Goal: Task Accomplishment & Management: Use online tool/utility

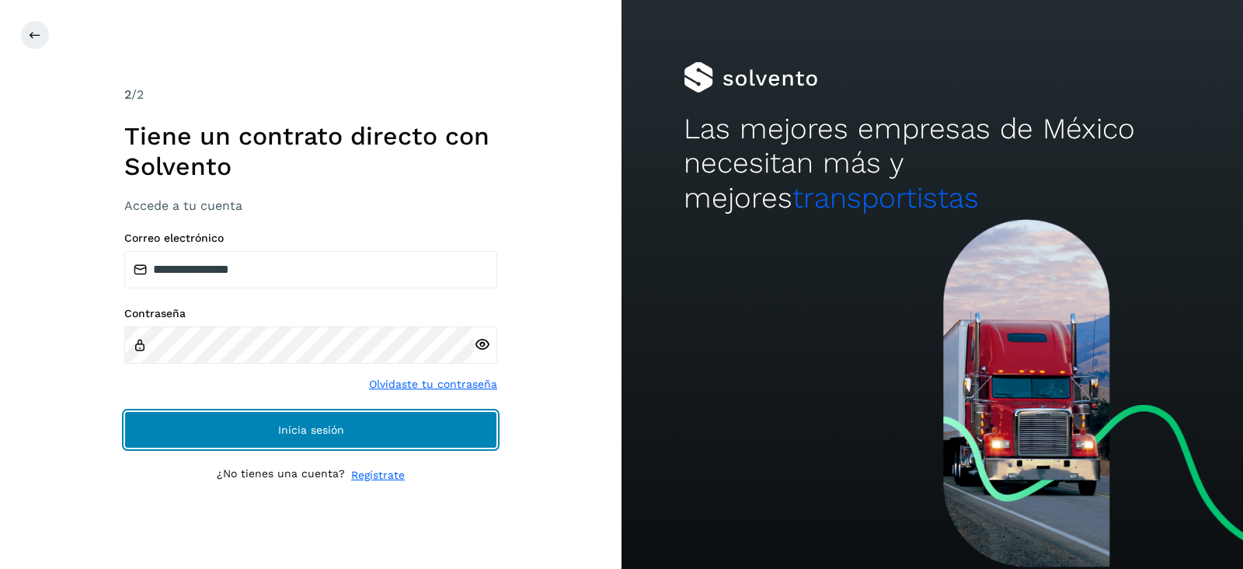
click at [366, 424] on button "Inicia sesión" at bounding box center [310, 429] width 373 height 37
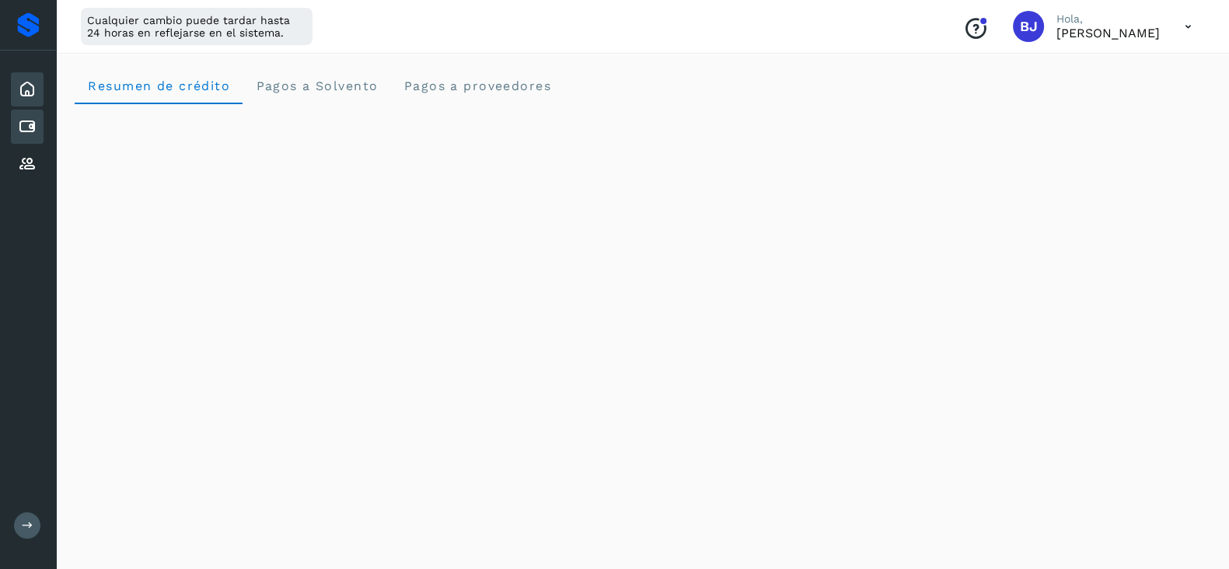
click at [34, 127] on icon at bounding box center [27, 126] width 19 height 19
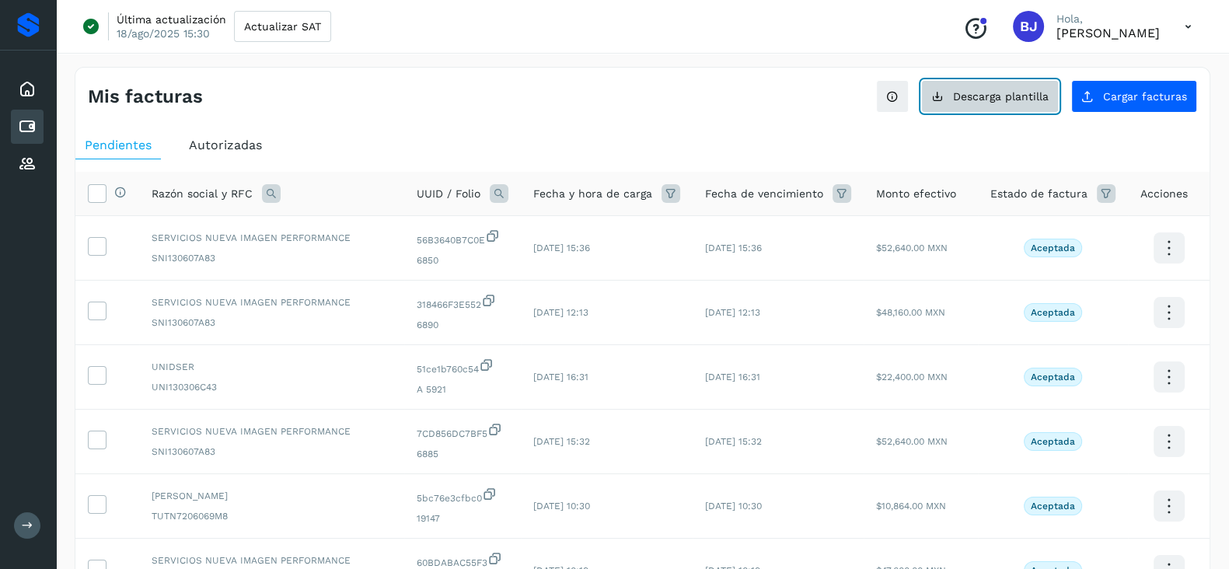
click at [963, 83] on button "Descarga plantilla" at bounding box center [990, 96] width 138 height 33
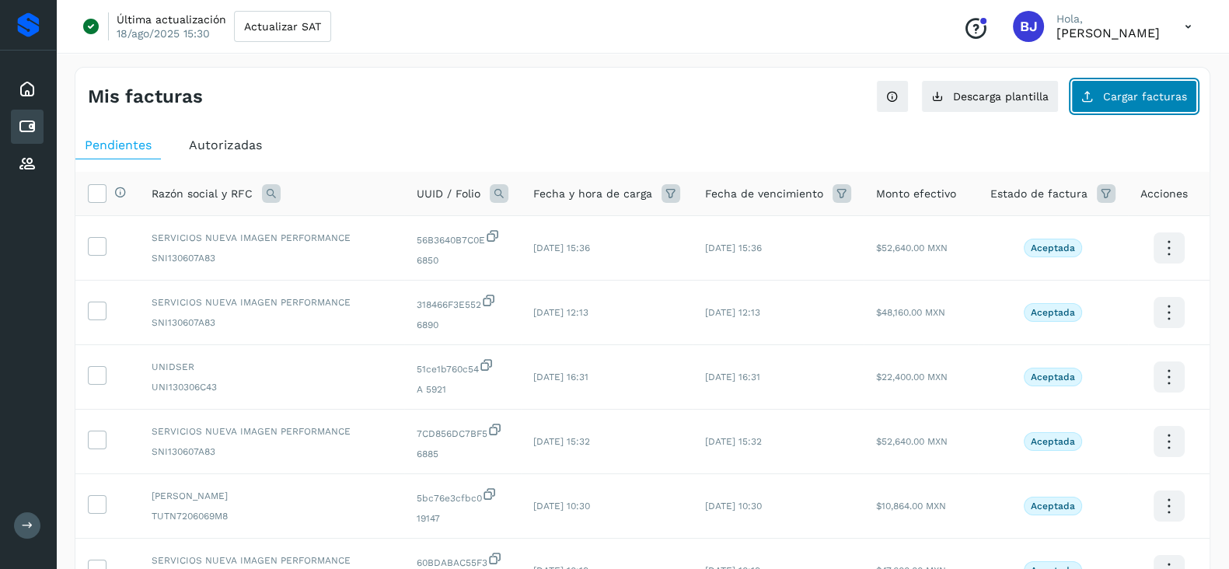
click at [1112, 92] on span "Cargar facturas" at bounding box center [1145, 96] width 84 height 11
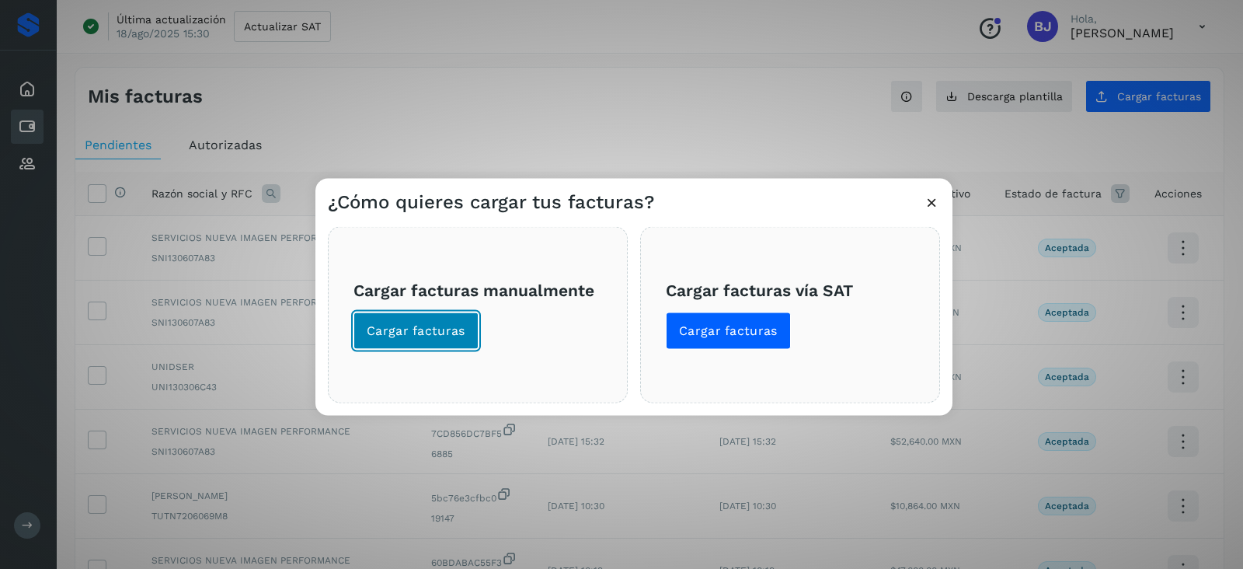
click at [357, 314] on button "Cargar facturas" at bounding box center [416, 330] width 125 height 37
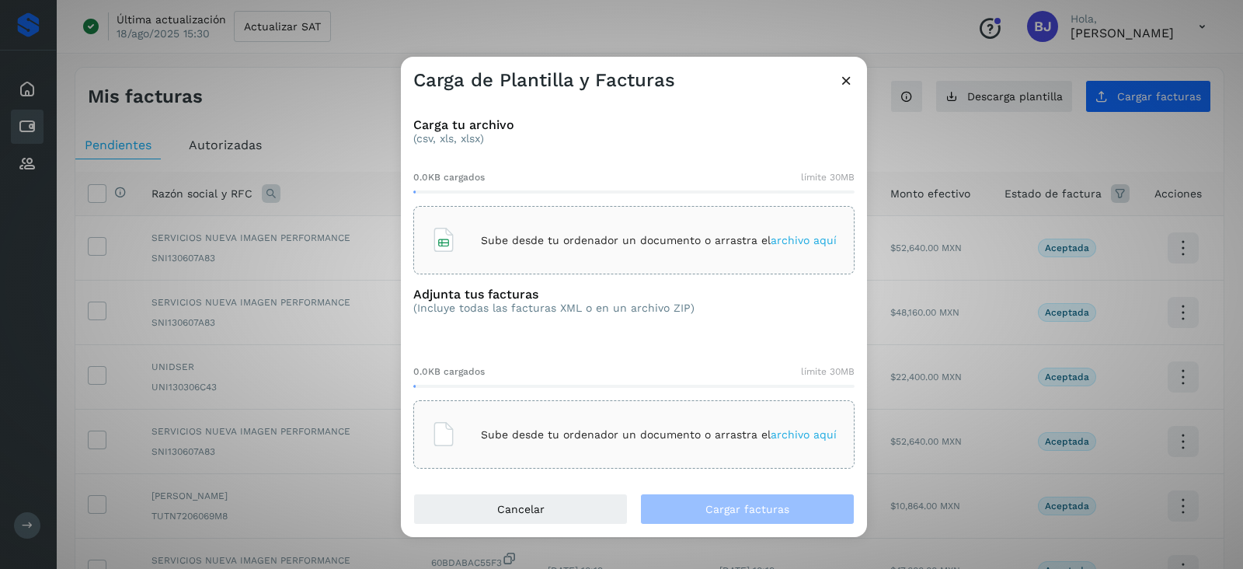
click at [458, 244] on div "Sube desde tu ordenador un documento o arrastra el archivo aquí" at bounding box center [634, 240] width 406 height 42
click at [504, 429] on p "Sube desde tu ordenador un documento o arrastra el archivo aquí" at bounding box center [659, 434] width 356 height 13
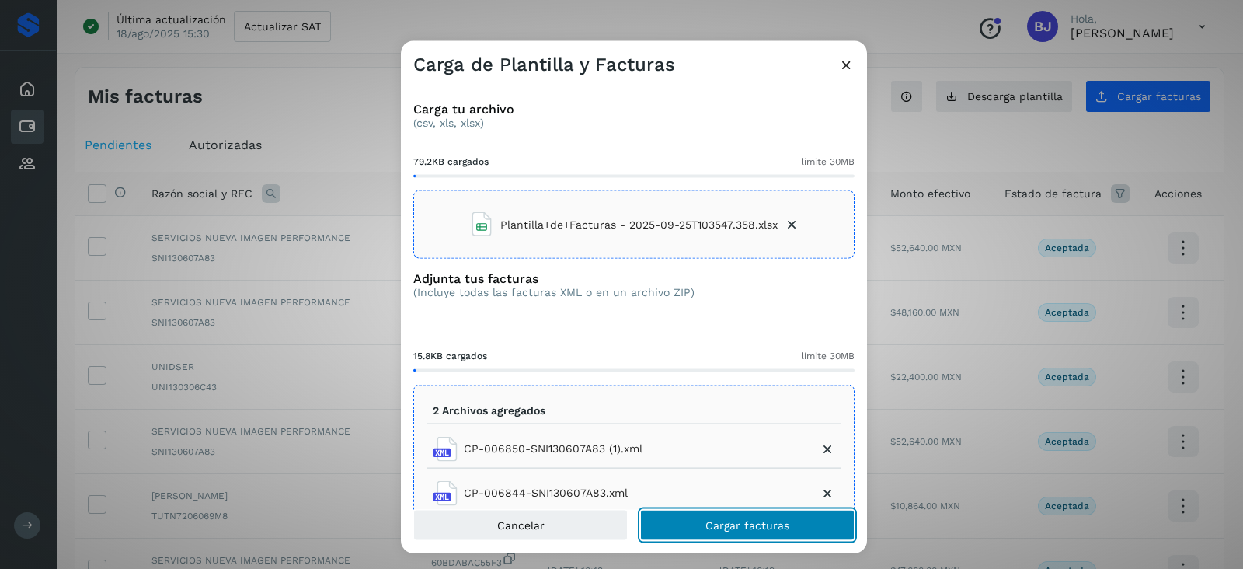
click at [770, 523] on span "Cargar facturas" at bounding box center [748, 524] width 84 height 11
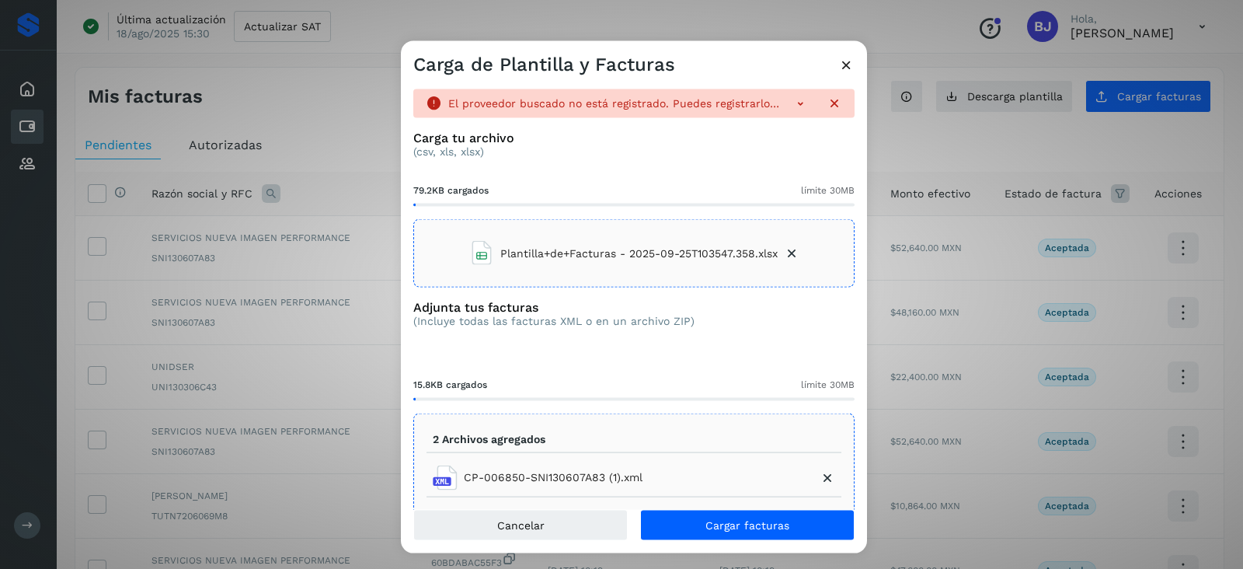
click at [785, 251] on icon at bounding box center [792, 254] width 16 height 16
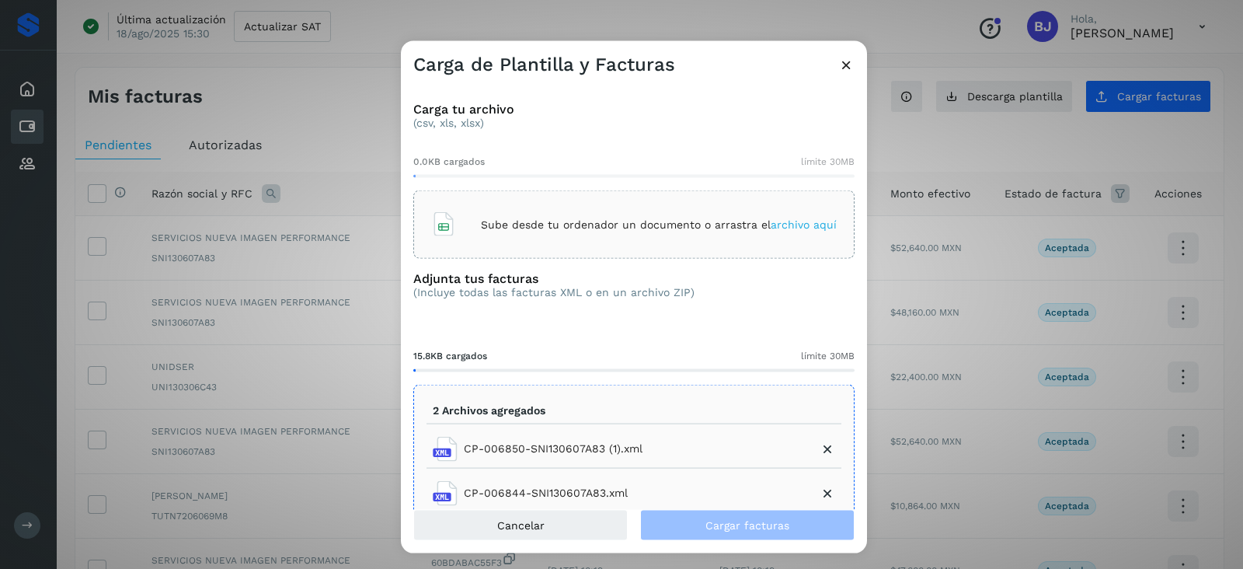
click at [699, 218] on p "Sube desde tu ordenador un documento o arrastra el archivo aquí" at bounding box center [659, 224] width 356 height 13
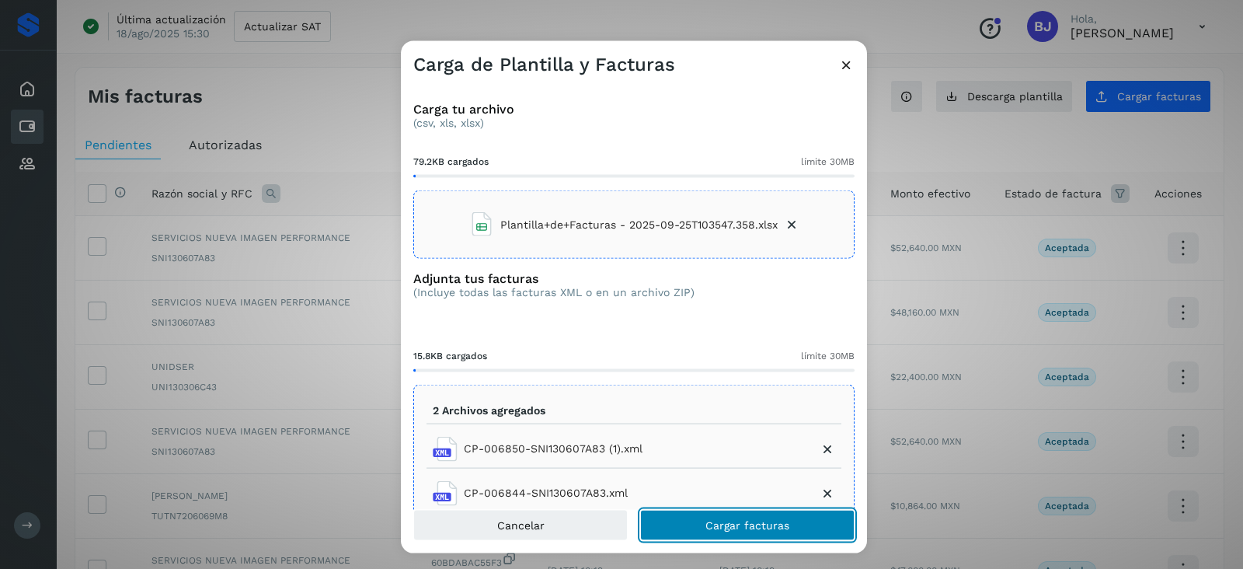
click at [759, 538] on button "Cargar facturas" at bounding box center [747, 524] width 214 height 31
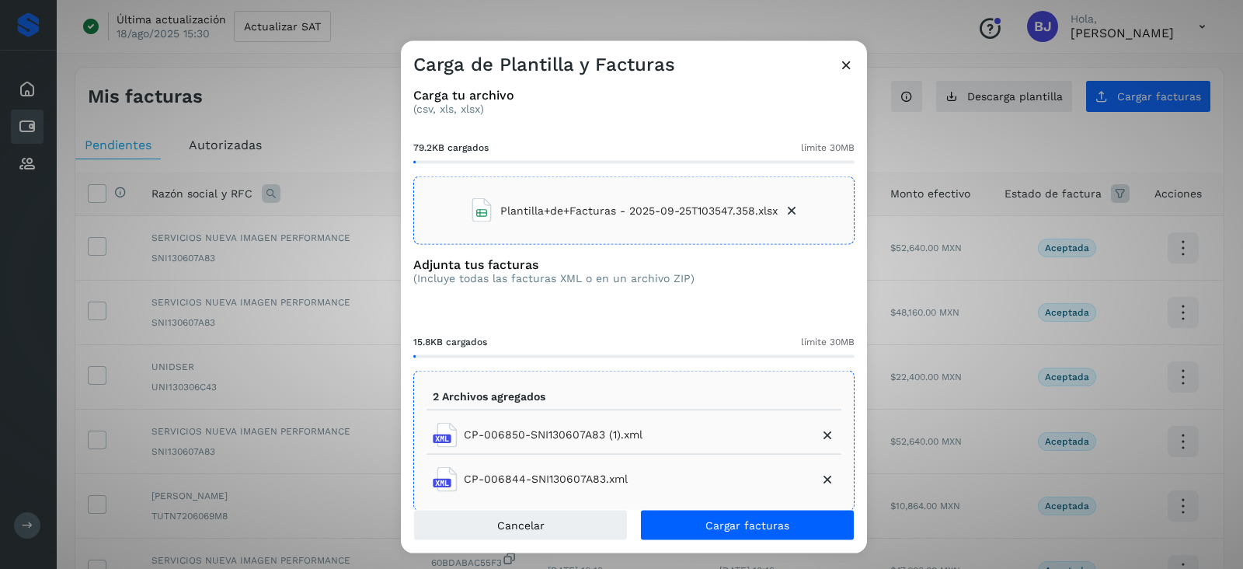
scroll to position [67, 0]
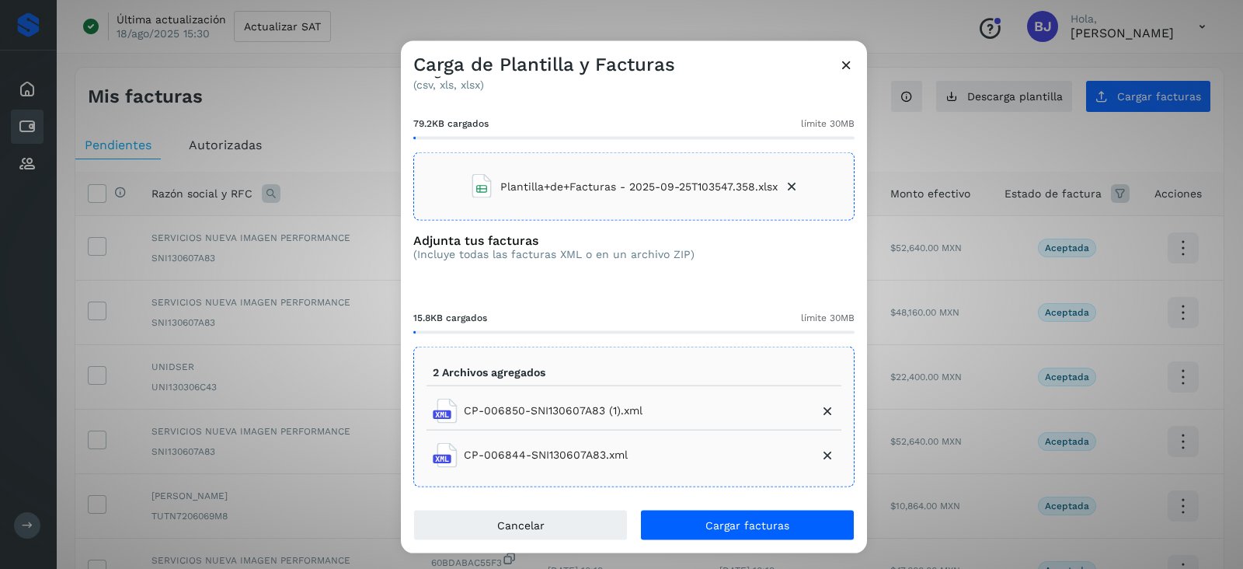
click at [820, 413] on icon at bounding box center [828, 411] width 16 height 16
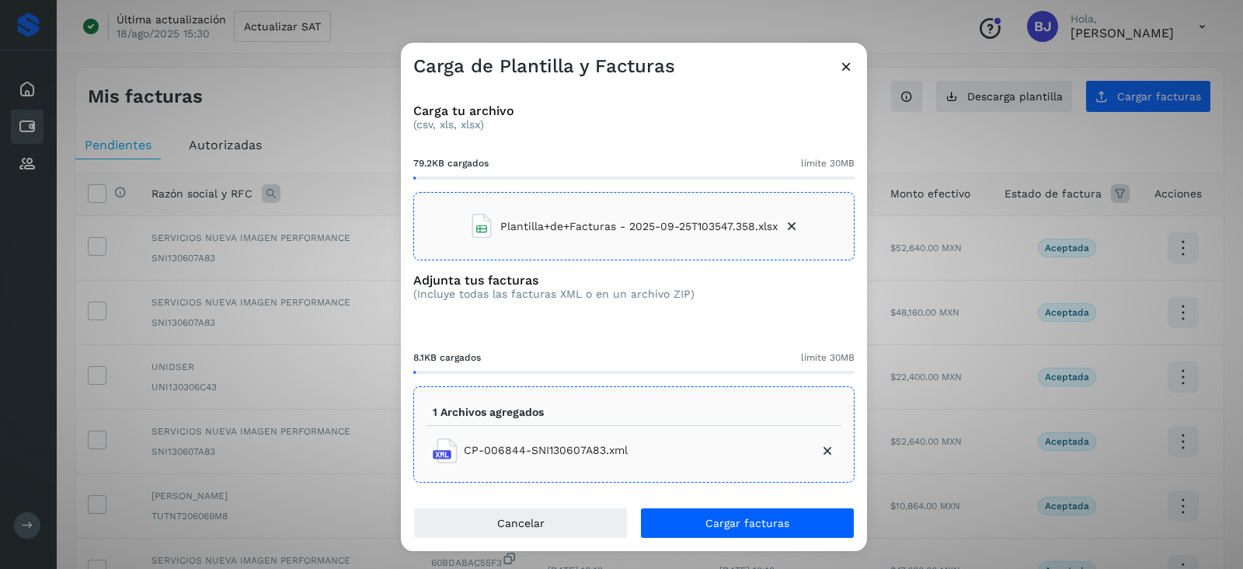
scroll to position [0, 0]
click at [715, 479] on div "1 Archivos agregados CP-006844-SNI130607A83.xml" at bounding box center [633, 434] width 441 height 96
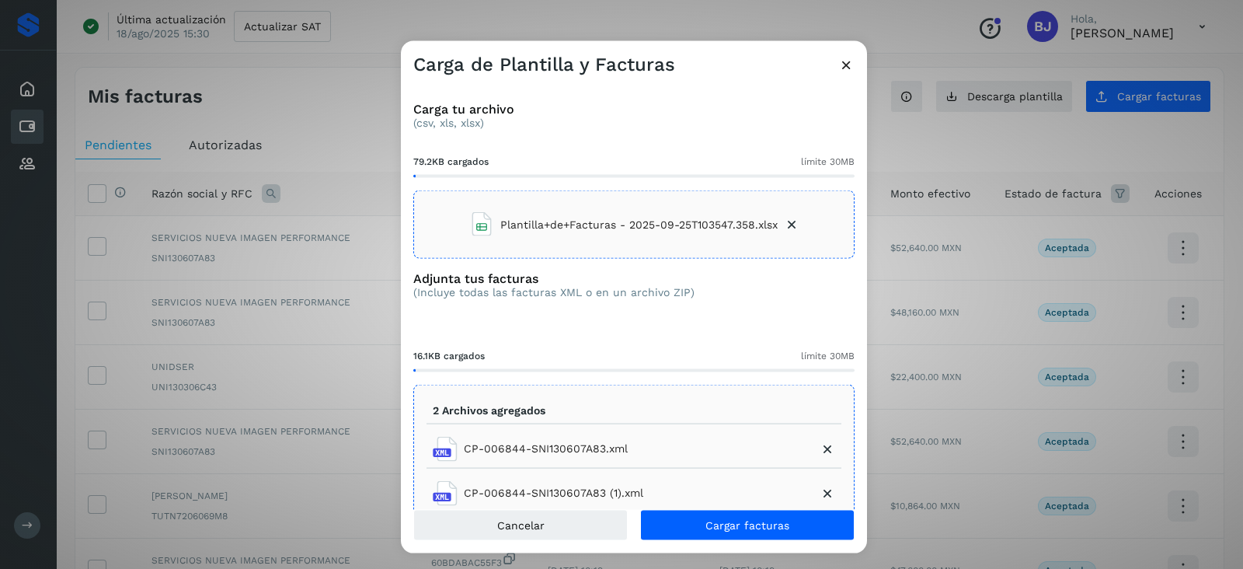
scroll to position [38, 0]
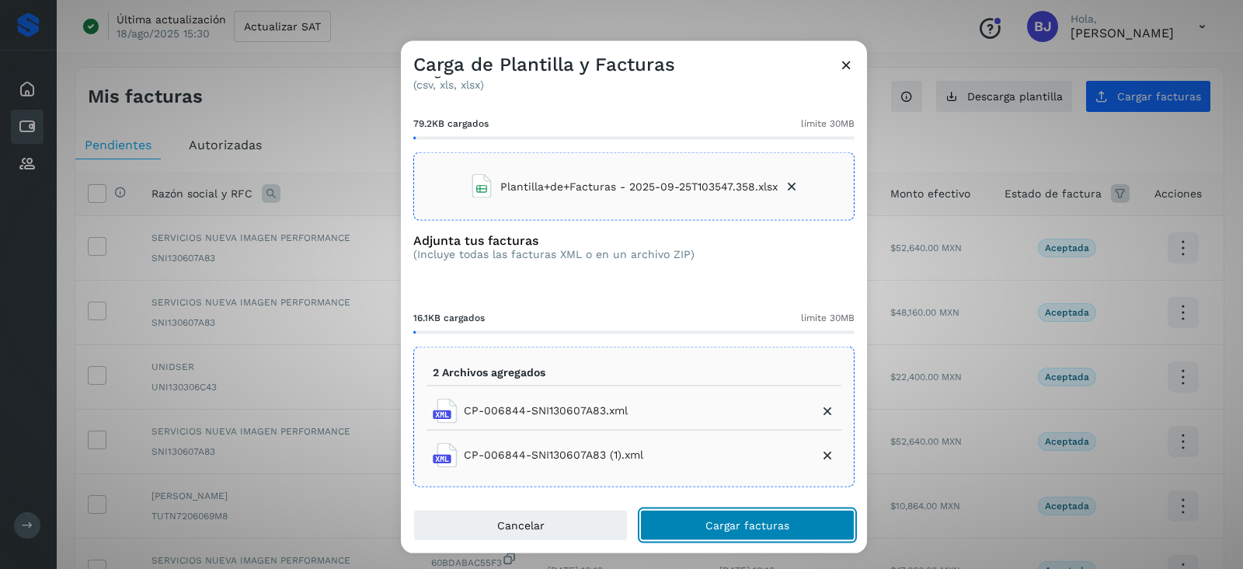
click at [750, 511] on button "Cargar facturas" at bounding box center [747, 524] width 214 height 31
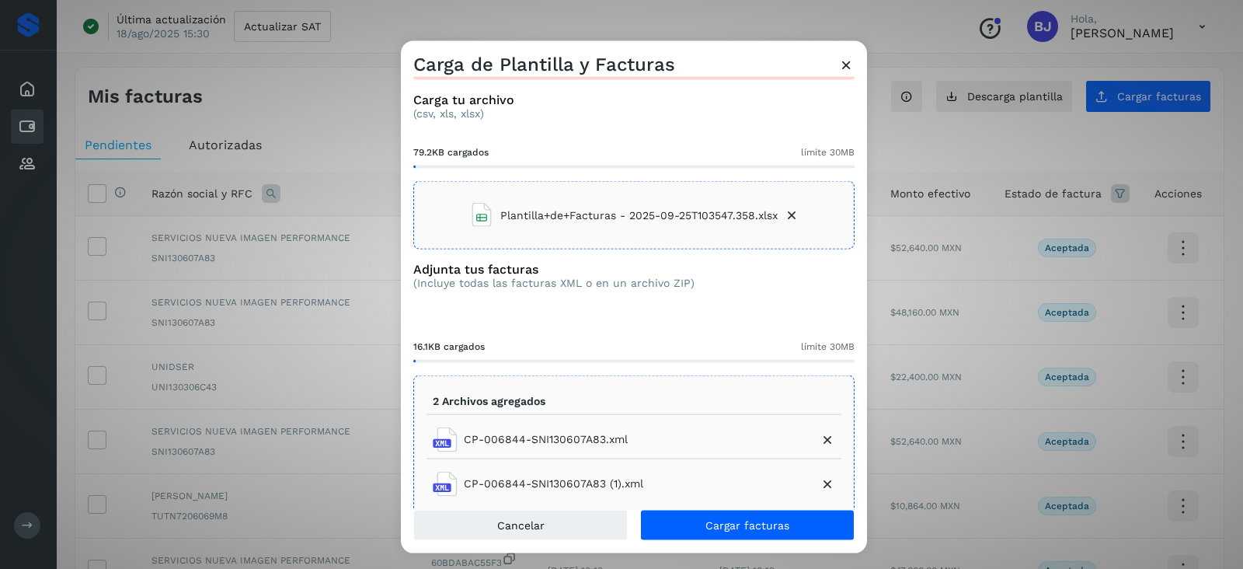
scroll to position [68, 0]
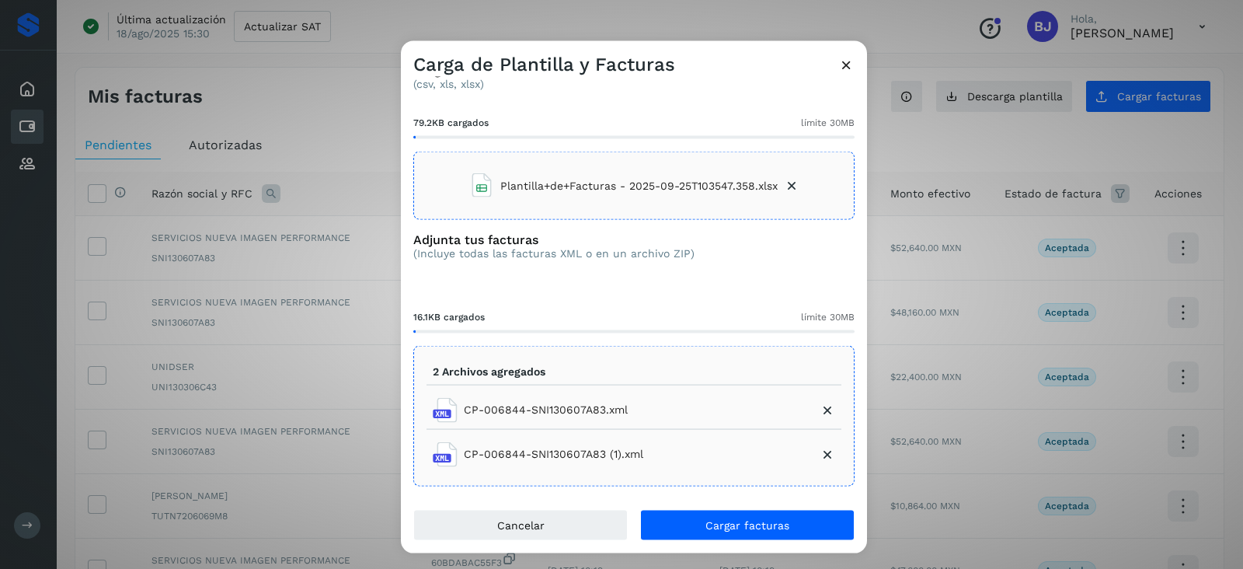
click at [708, 66] on div "Carga de Plantilla y Facturas" at bounding box center [634, 59] width 466 height 36
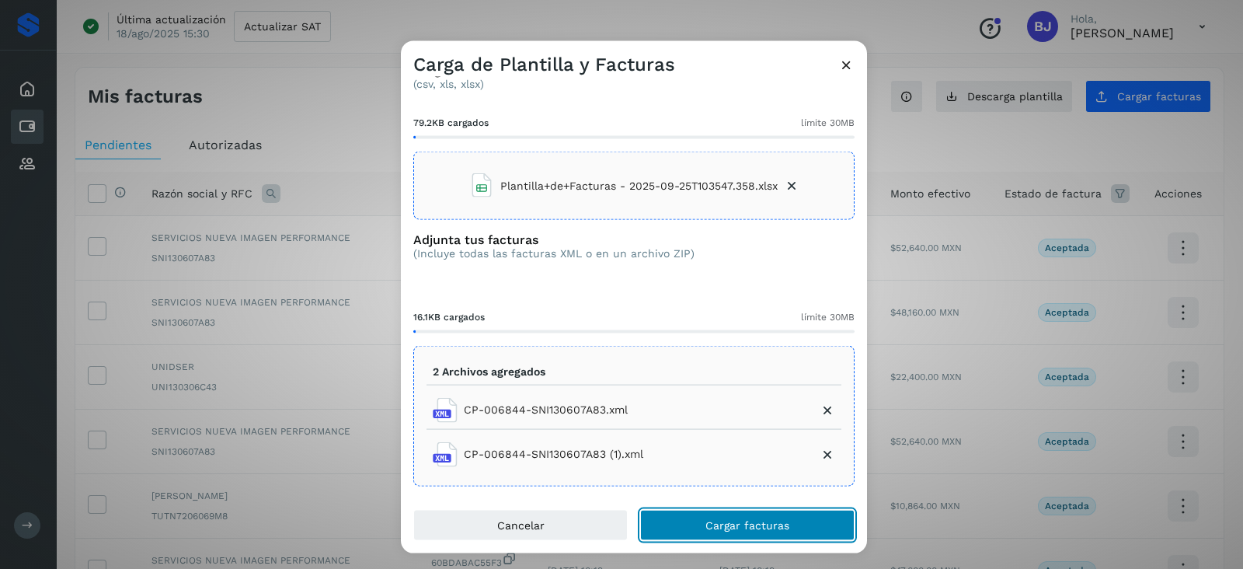
click at [744, 535] on button "Cargar facturas" at bounding box center [747, 524] width 214 height 31
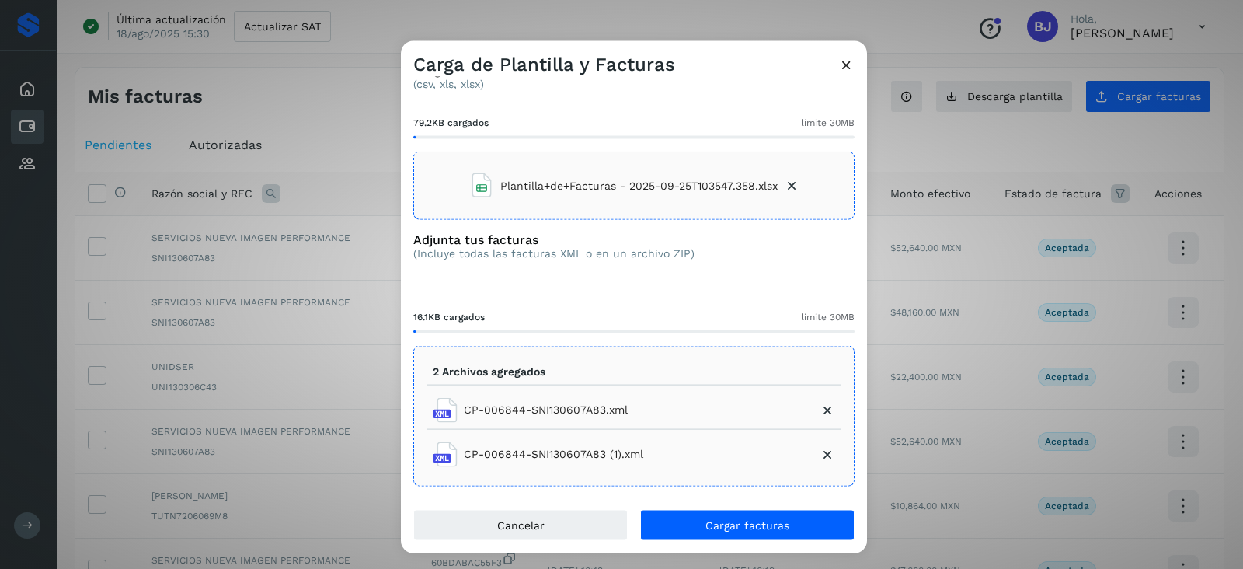
click at [854, 72] on button at bounding box center [846, 67] width 16 height 19
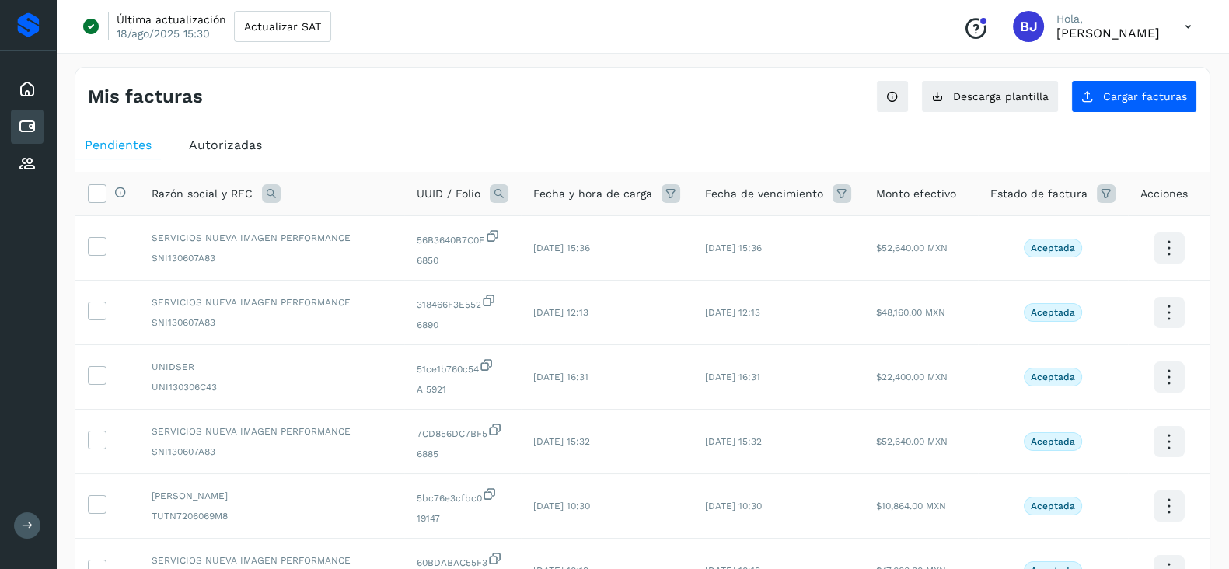
click at [1188, 78] on div "Mis facturas Ver instrucciones para cargar Facturas Descarga plantilla Cargar f…" at bounding box center [642, 90] width 1134 height 45
click at [1129, 95] on span "Cargar facturas" at bounding box center [1145, 96] width 84 height 11
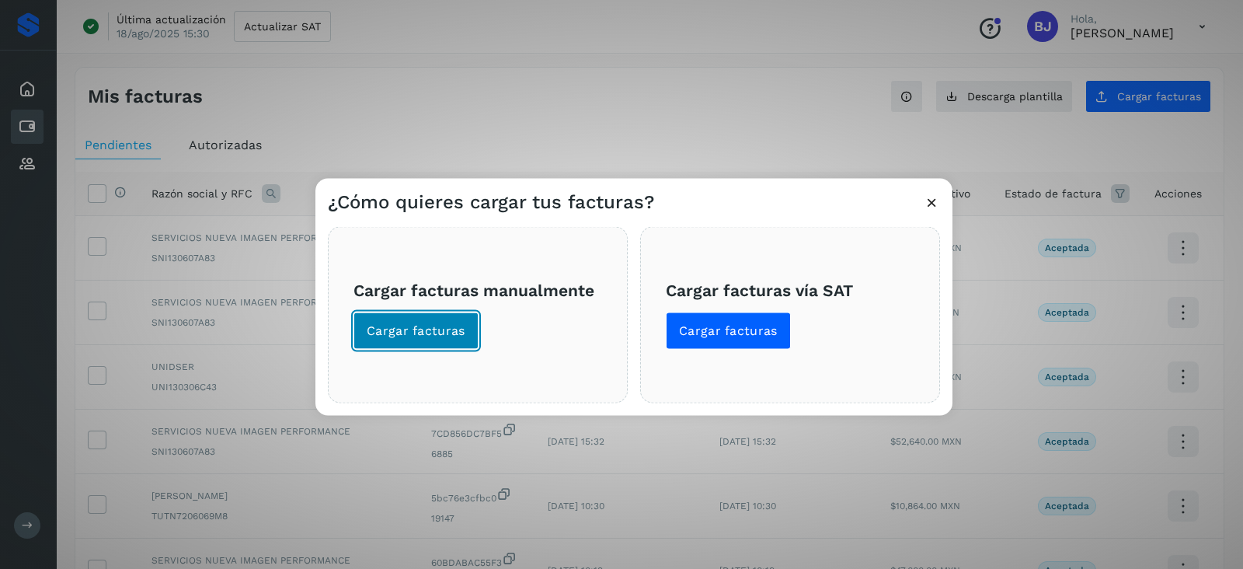
click at [431, 340] on button "Cargar facturas" at bounding box center [416, 330] width 125 height 37
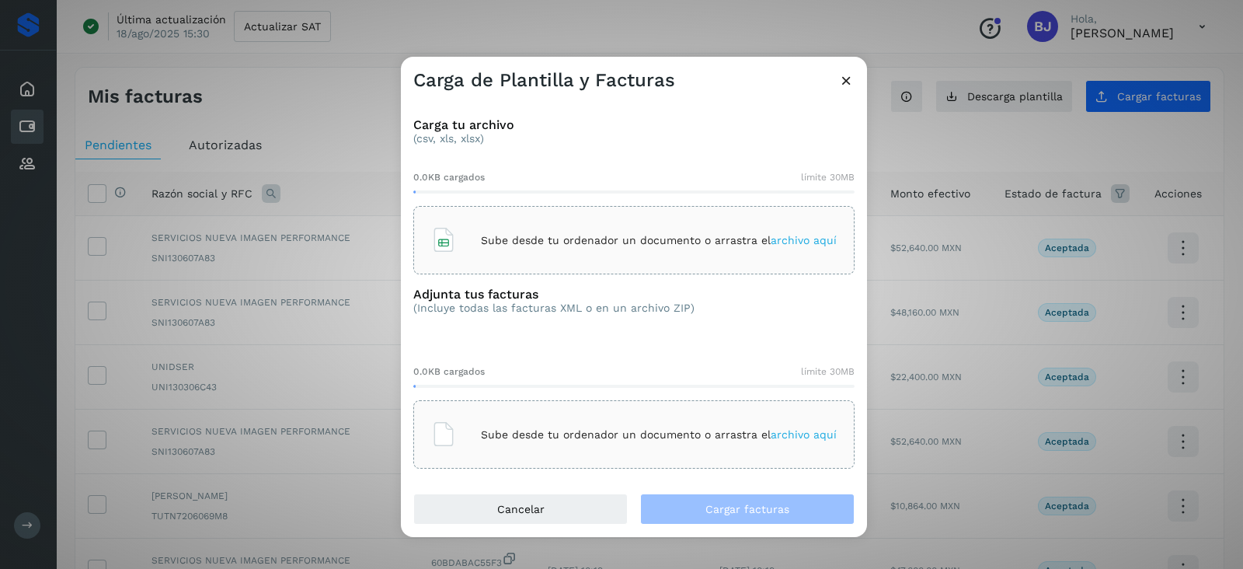
click at [563, 211] on div "Sube desde tu ordenador un documento o arrastra el archivo aquí" at bounding box center [633, 240] width 441 height 68
click at [569, 461] on div "Sube desde tu ordenador un documento o arrastra el archivo aquí" at bounding box center [633, 434] width 441 height 68
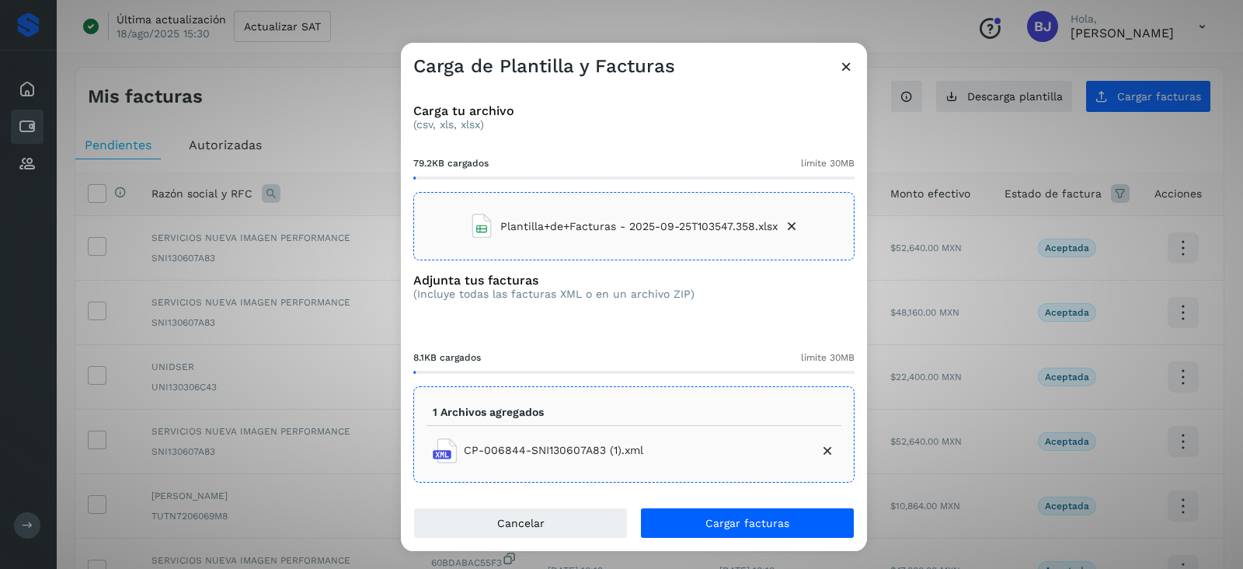
click at [695, 437] on li "CP-006844-SNI130607A83 (1).xml" at bounding box center [634, 450] width 415 height 37
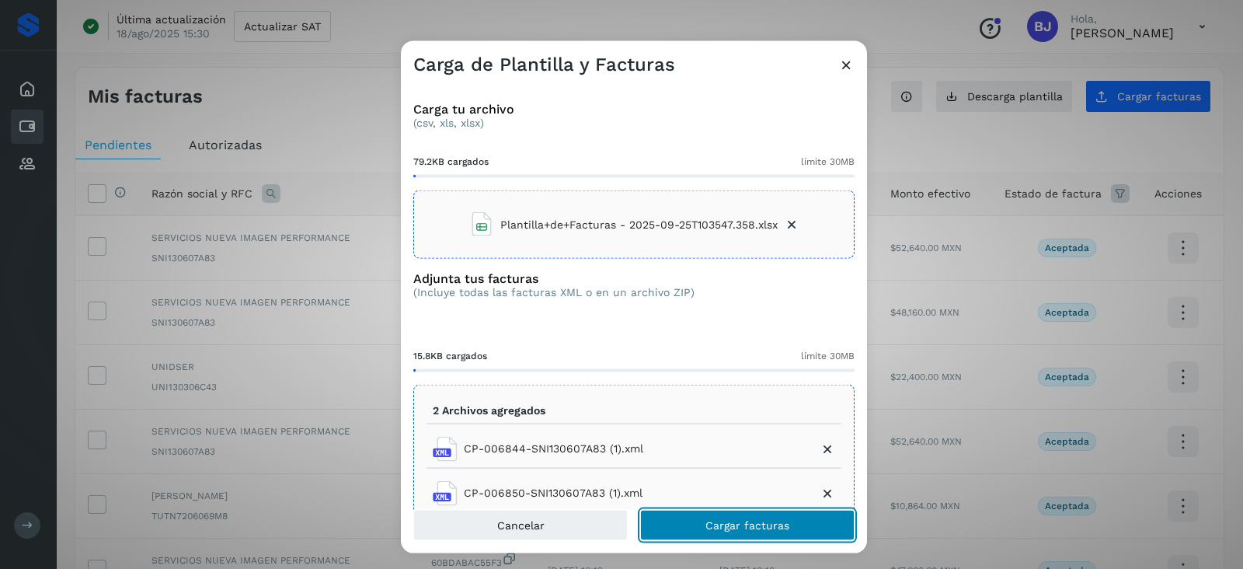
click at [733, 519] on span "Cargar facturas" at bounding box center [748, 524] width 84 height 11
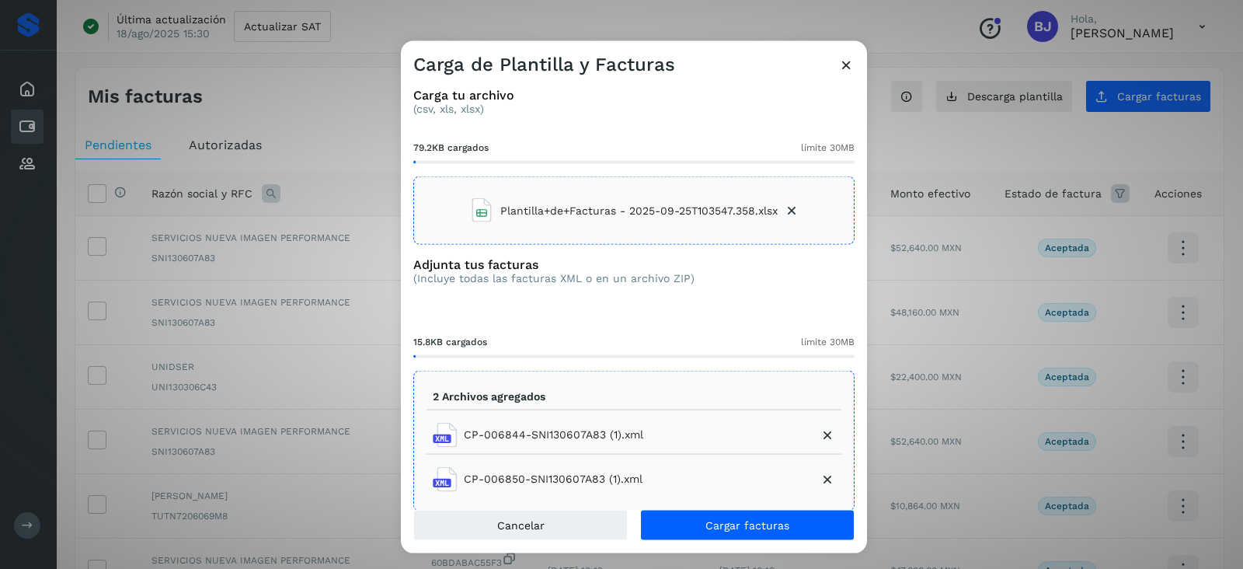
scroll to position [67, 0]
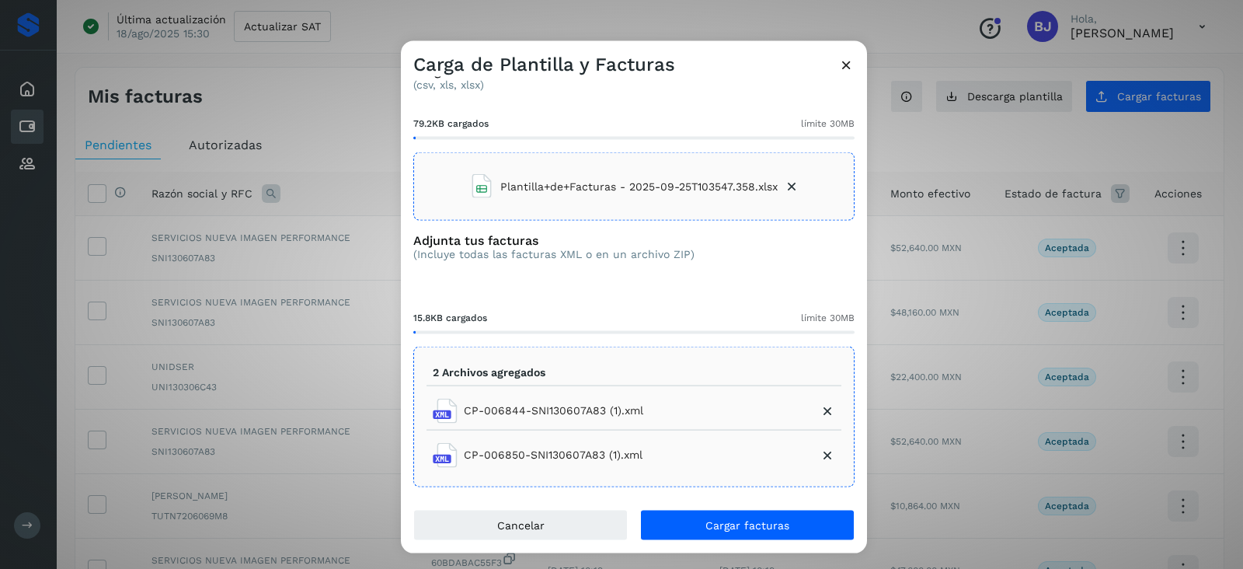
click at [810, 461] on li "CP-006850-SNI130607A83 (1).xml" at bounding box center [634, 454] width 415 height 37
click at [815, 444] on li "CP-006850-SNI130607A83 (1).xml" at bounding box center [634, 454] width 415 height 37
click at [820, 450] on icon at bounding box center [828, 455] width 16 height 16
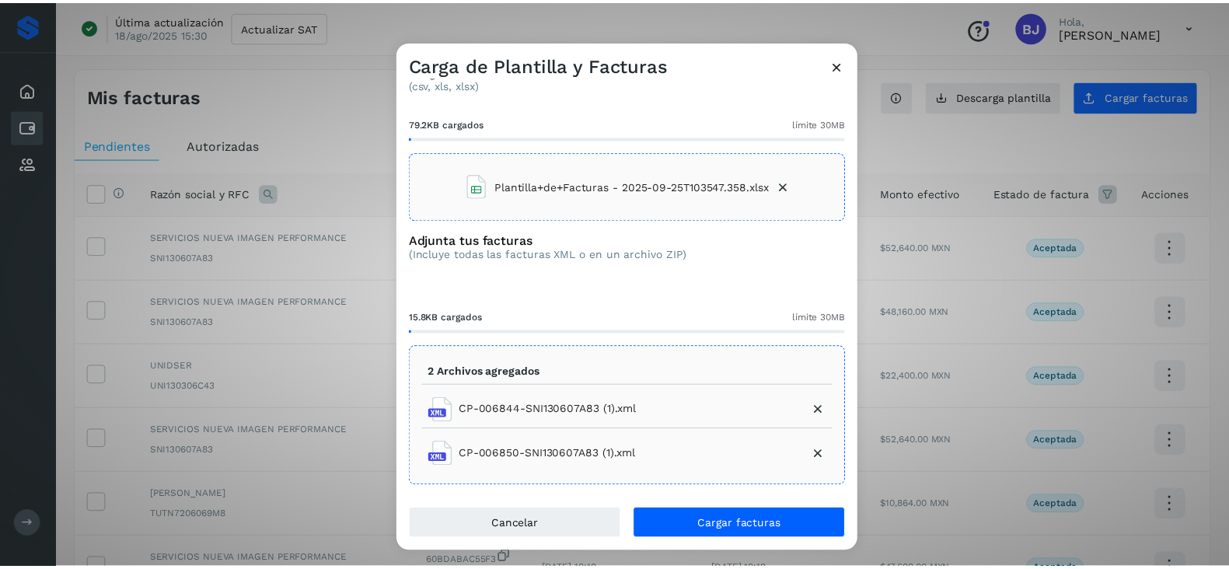
scroll to position [0, 0]
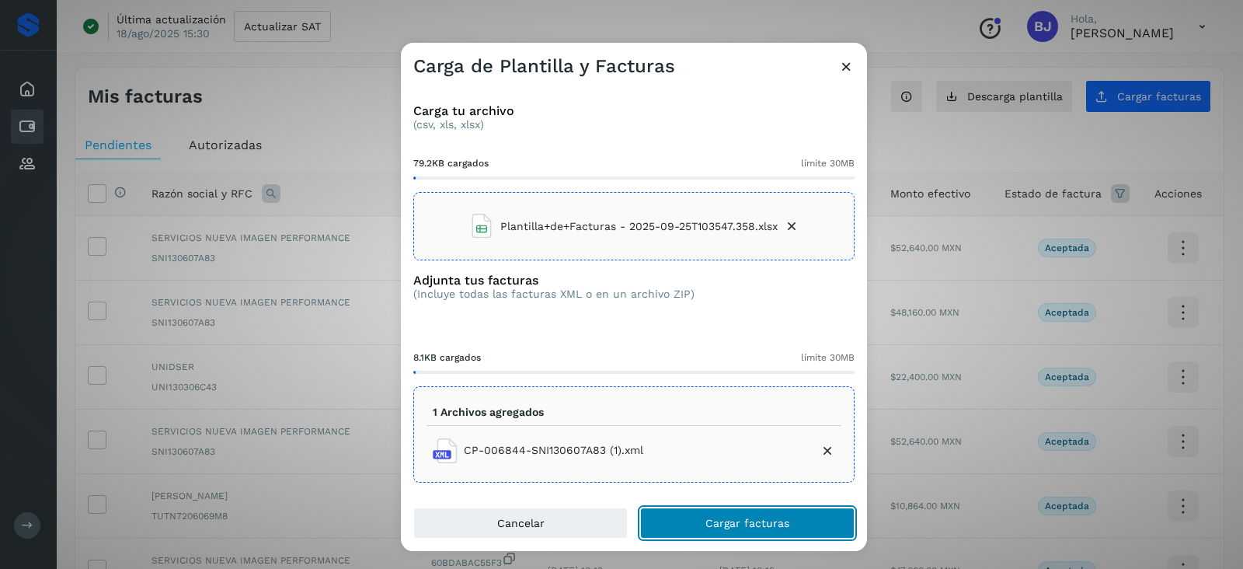
click at [758, 513] on button "Cargar facturas" at bounding box center [747, 522] width 214 height 31
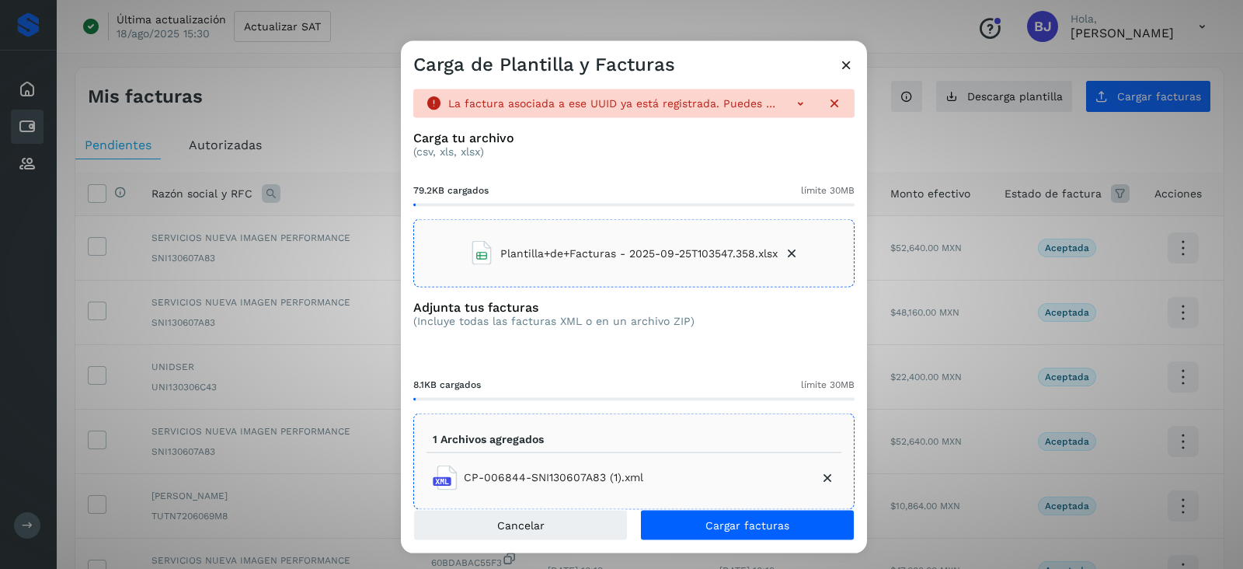
click at [855, 68] on div "Carga de Plantilla y Facturas" at bounding box center [634, 59] width 466 height 36
click at [844, 64] on icon at bounding box center [846, 65] width 16 height 16
